Goal: Transaction & Acquisition: Purchase product/service

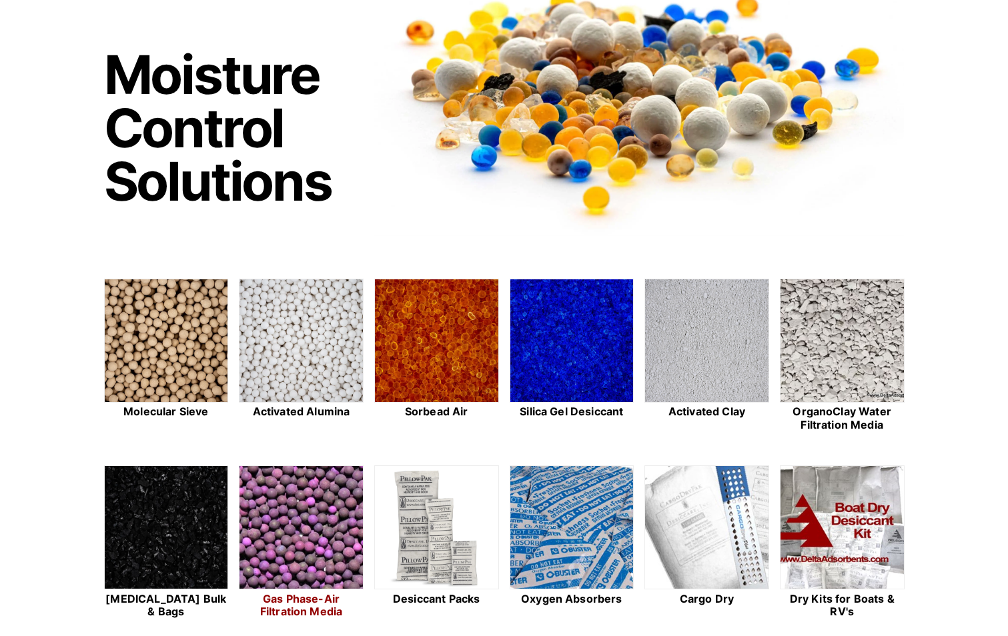
scroll to position [67, 0]
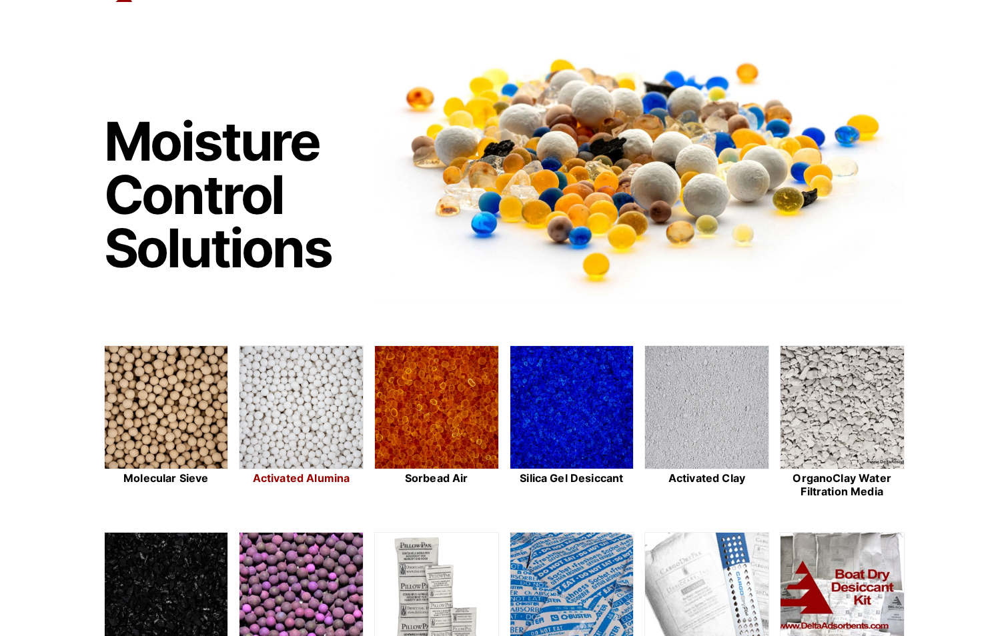
click at [298, 412] on img at bounding box center [301, 408] width 123 height 124
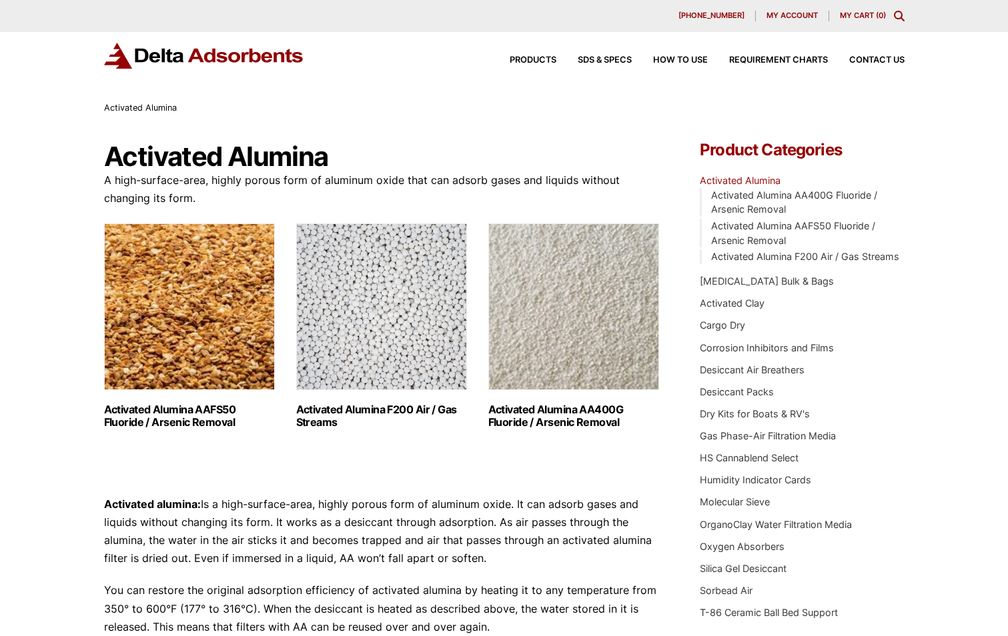
click at [376, 314] on img "Visit product category Activated Alumina F200 Air / Gas Streams" at bounding box center [381, 306] width 171 height 167
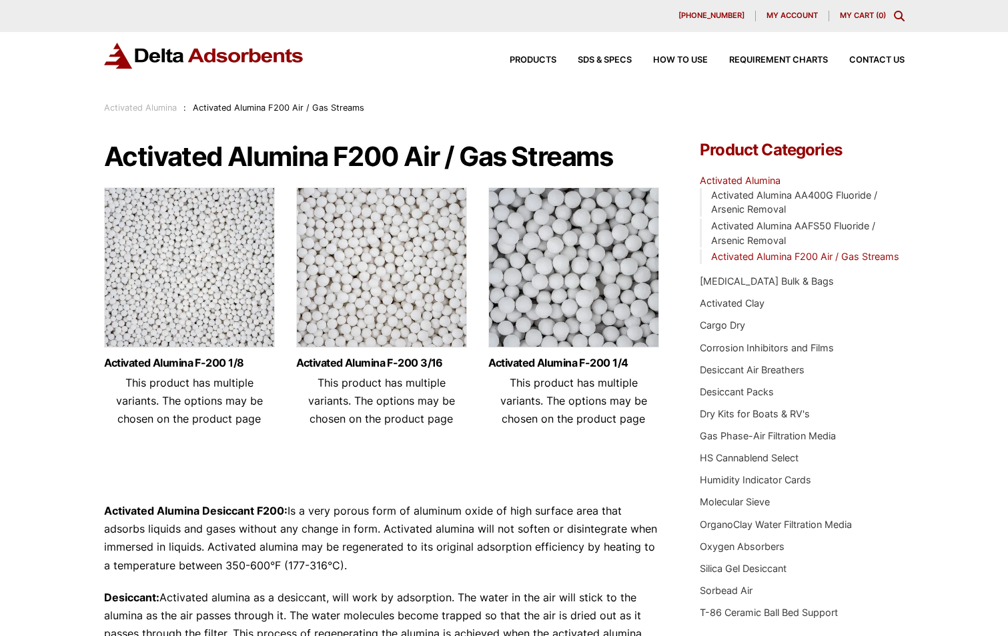
click at [621, 268] on img at bounding box center [573, 270] width 171 height 167
